Goal: Find specific page/section: Find specific page/section

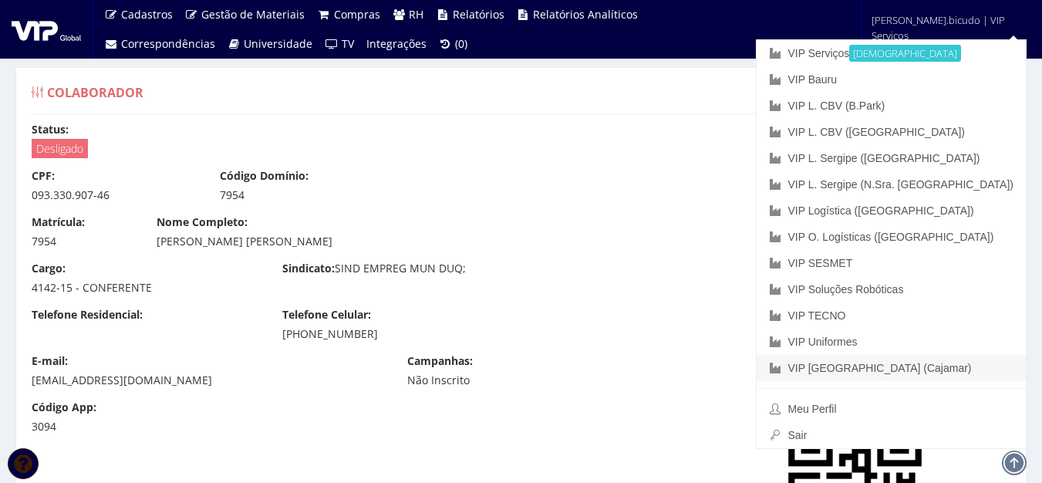
click at [933, 360] on link "VIP [GEOGRAPHIC_DATA] (Cajamar)" at bounding box center [891, 368] width 269 height 26
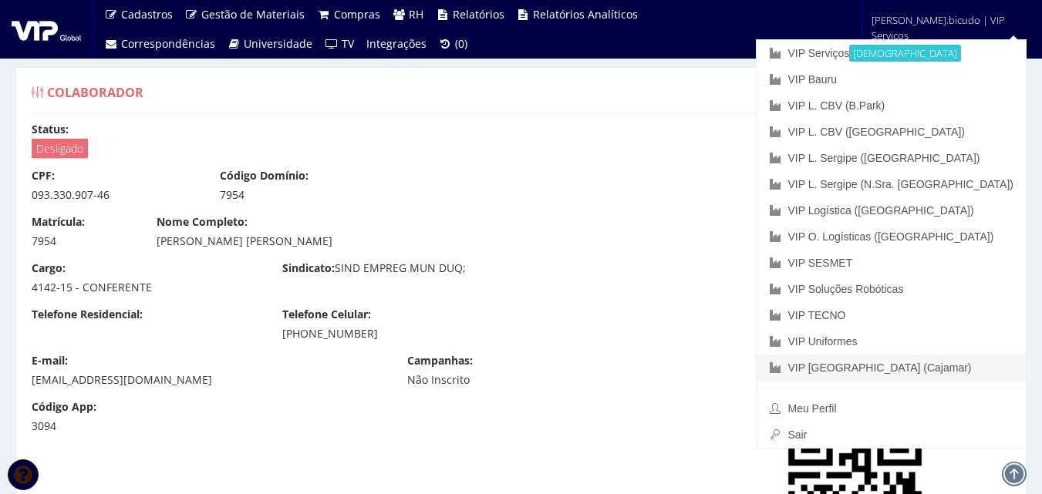
click at [950, 362] on link "VIP [GEOGRAPHIC_DATA] (Cajamar)" at bounding box center [891, 368] width 269 height 26
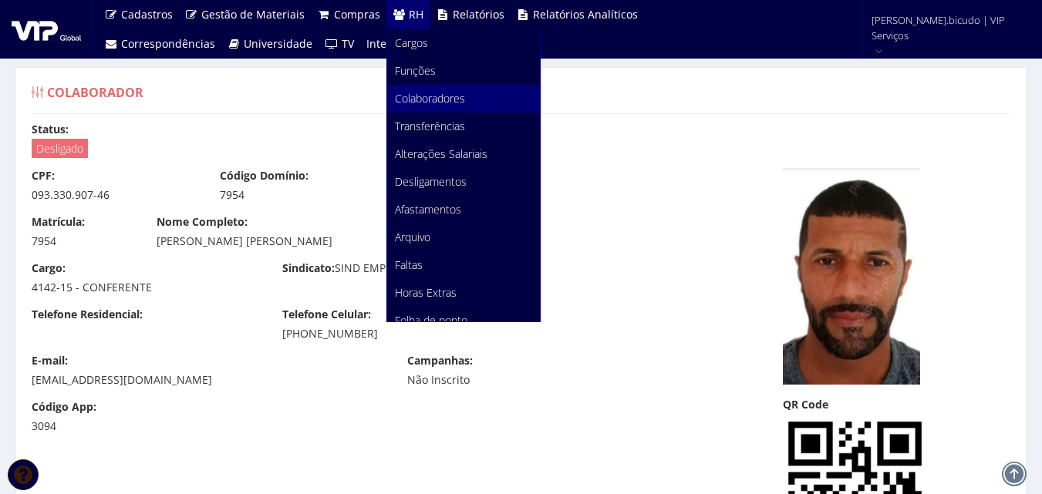
click at [454, 90] on link "Colaboradores" at bounding box center [463, 99] width 153 height 28
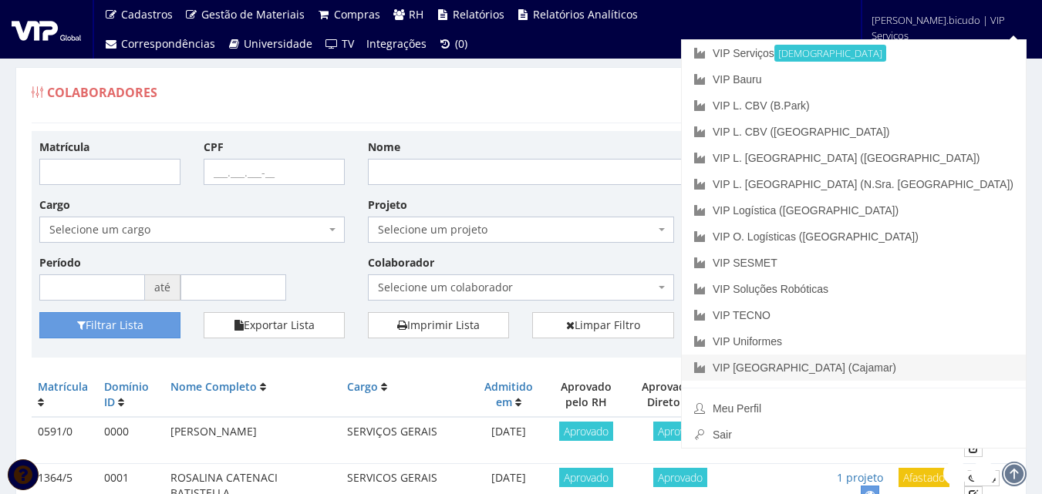
click at [944, 367] on link "VIP [GEOGRAPHIC_DATA] (Cajamar)" at bounding box center [854, 368] width 344 height 26
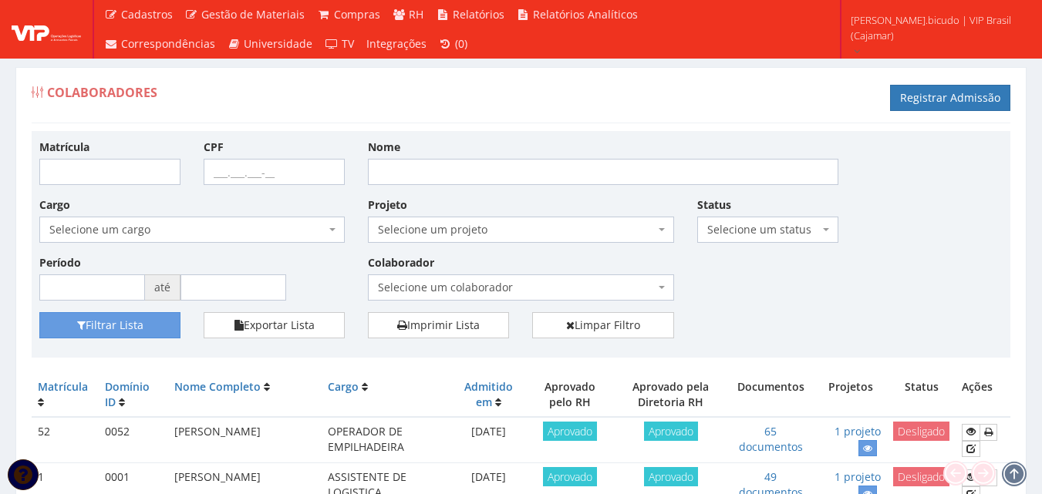
click at [464, 287] on span "Selecione um colaborador" at bounding box center [516, 287] width 276 height 15
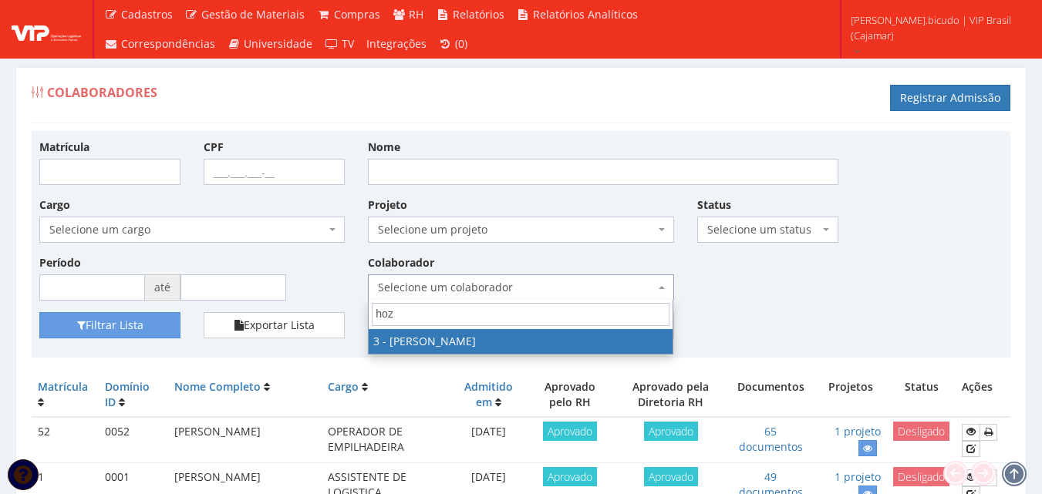
type input "hoza"
select select "2784"
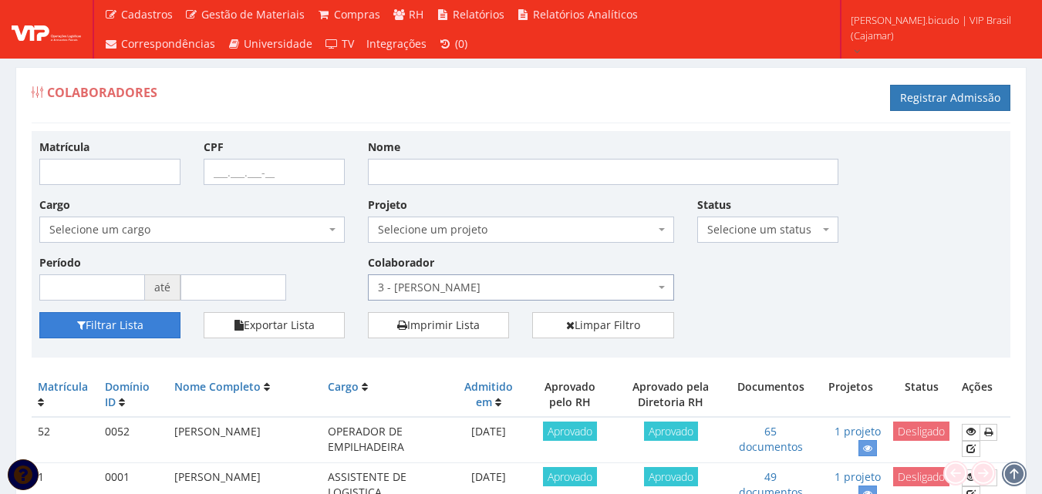
click at [133, 322] on button "Filtrar Lista" at bounding box center [109, 325] width 141 height 26
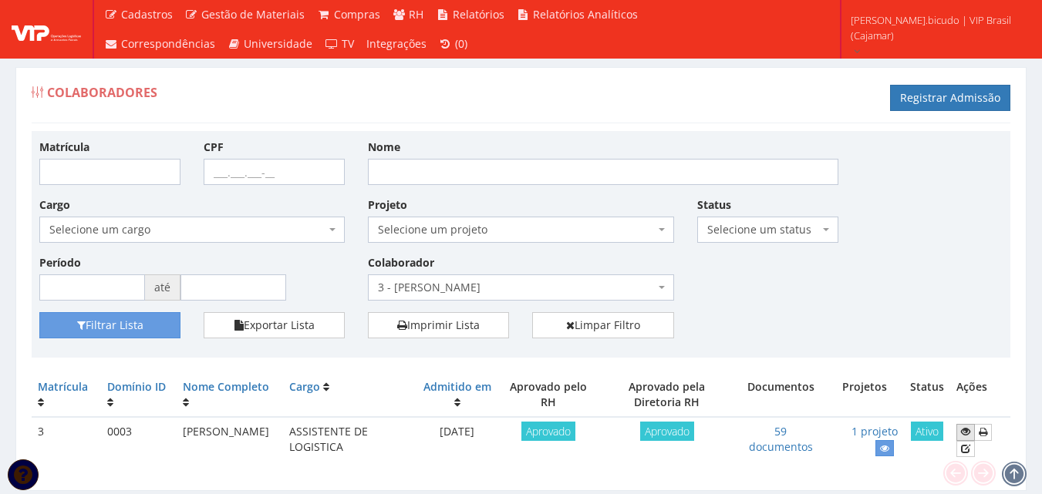
click at [961, 430] on icon at bounding box center [965, 432] width 9 height 11
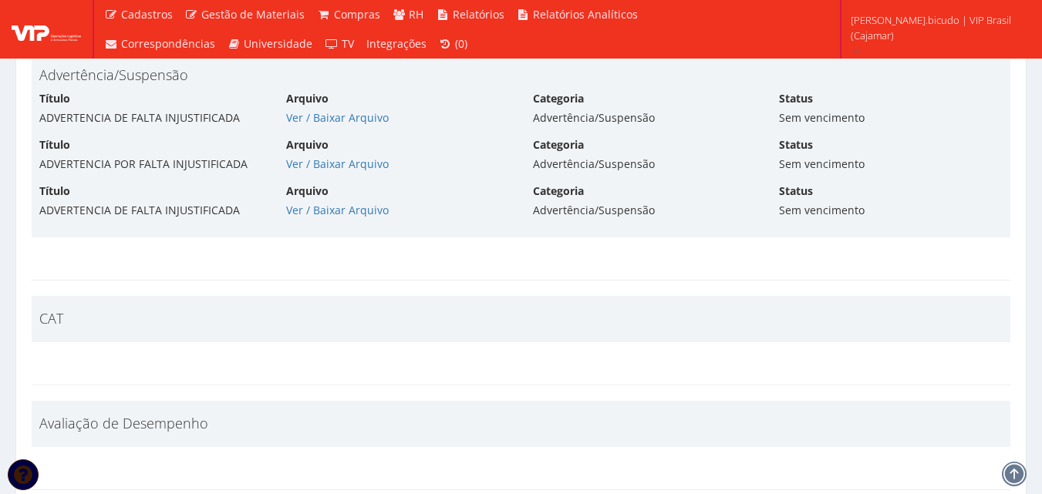
scroll to position [7246, 0]
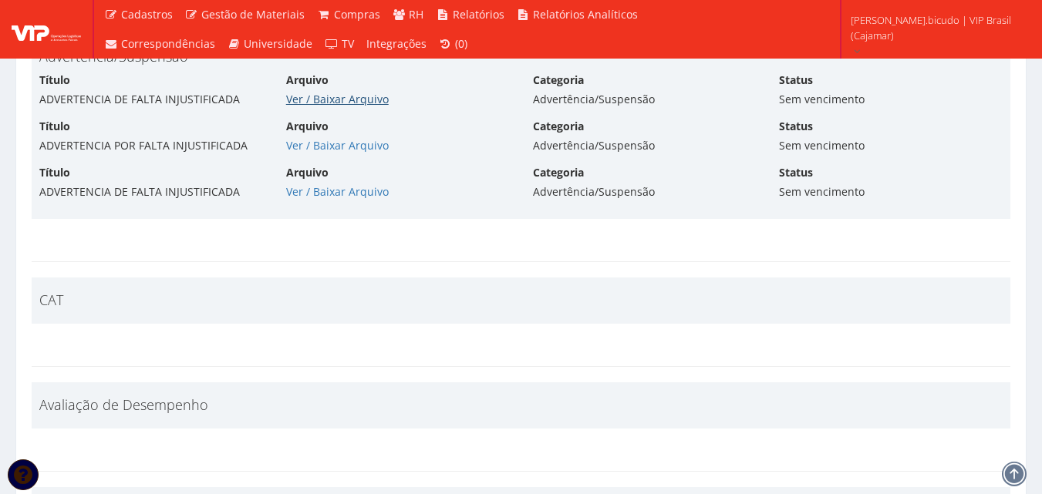
click at [334, 95] on link "Ver / Baixar Arquivo" at bounding box center [337, 99] width 103 height 15
click at [293, 143] on link "Ver / Baixar Arquivo" at bounding box center [337, 145] width 103 height 15
click at [344, 184] on link "Ver / Baixar Arquivo" at bounding box center [337, 191] width 103 height 15
